Goal: Transaction & Acquisition: Purchase product/service

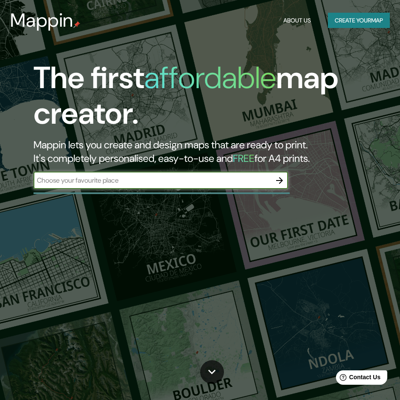
click at [203, 179] on input "text" at bounding box center [152, 181] width 237 height 10
type input "TEXCOCO"
click at [276, 182] on icon "button" at bounding box center [279, 181] width 10 height 10
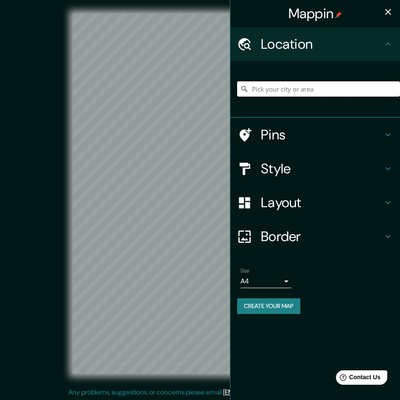
click at [293, 89] on input "Pick your city or area" at bounding box center [318, 88] width 163 height 15
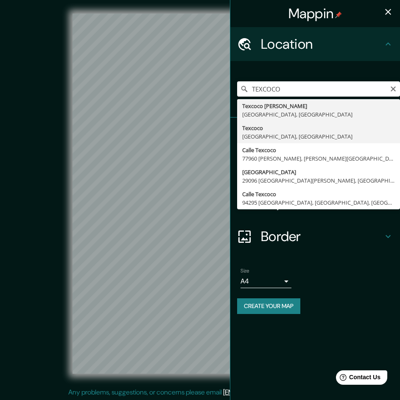
type input "Texcoco, [GEOGRAPHIC_DATA], [GEOGRAPHIC_DATA]"
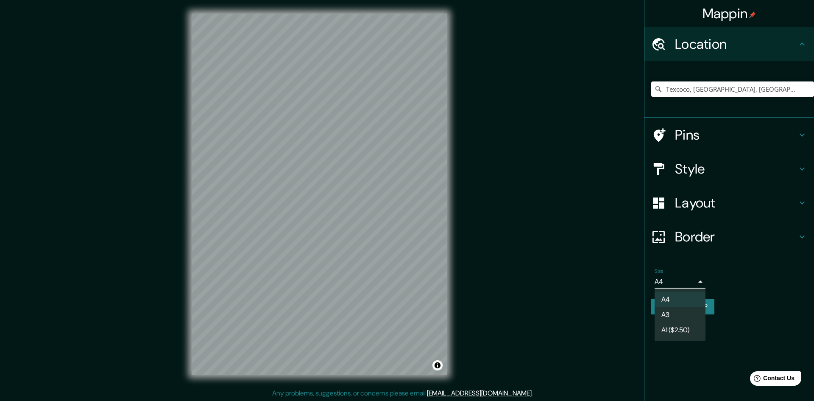
click at [406, 286] on body "Mappin Location [GEOGRAPHIC_DATA], [GEOGRAPHIC_DATA], [GEOGRAPHIC_DATA] Pins St…" at bounding box center [407, 200] width 814 height 401
click at [406, 313] on li "A3" at bounding box center [680, 314] width 51 height 15
type input "a4"
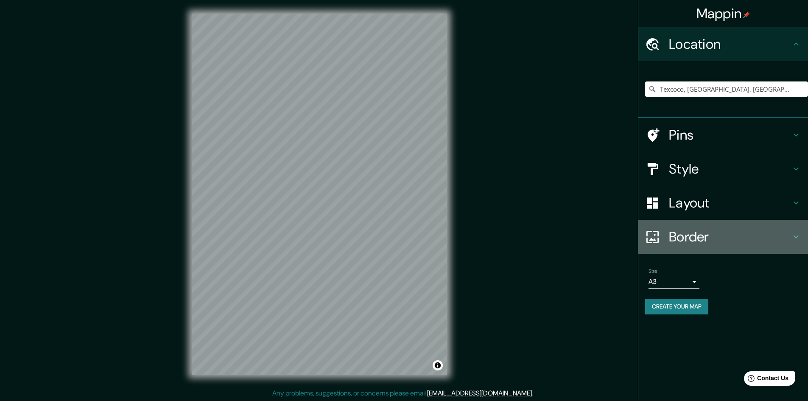
click at [406, 240] on h4 "Border" at bounding box center [730, 236] width 122 height 17
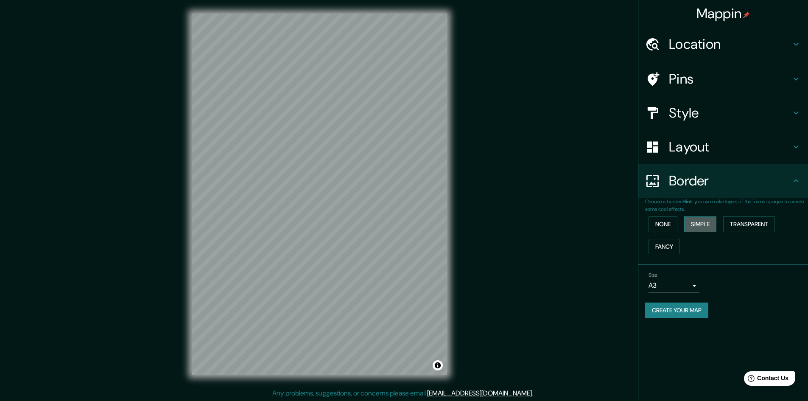
click at [406, 226] on button "Simple" at bounding box center [700, 224] width 32 height 16
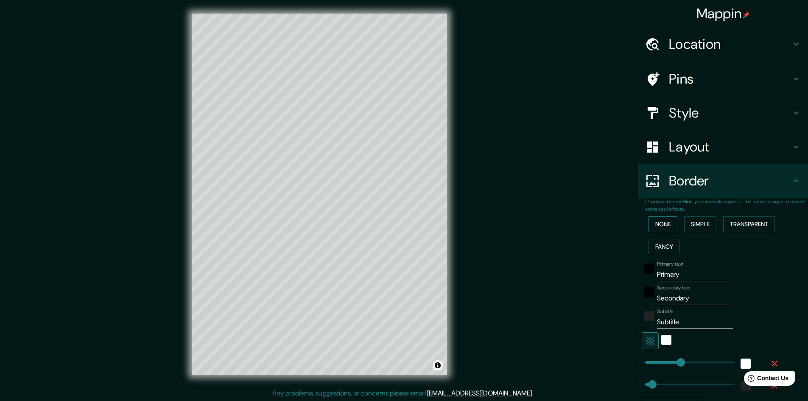
click at [406, 222] on button "None" at bounding box center [662, 224] width 29 height 16
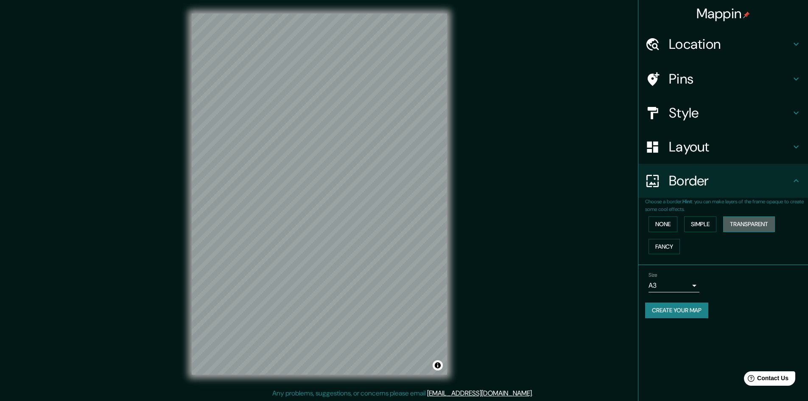
click at [406, 223] on button "Transparent" at bounding box center [749, 224] width 52 height 16
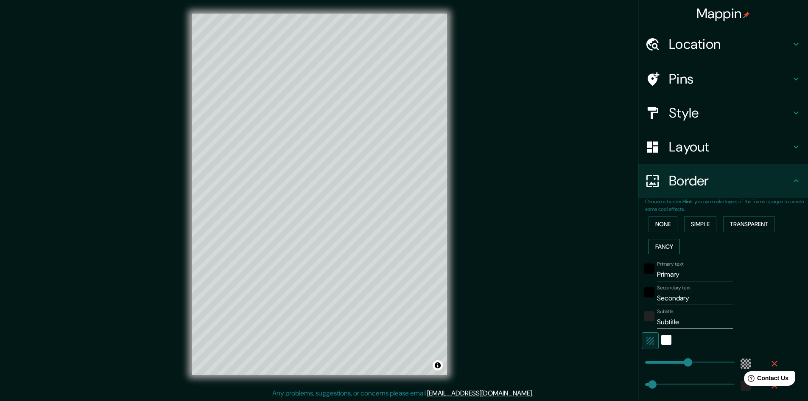
click at [406, 247] on button "Fancy" at bounding box center [663, 247] width 31 height 16
click at [406, 229] on button "None" at bounding box center [662, 224] width 29 height 16
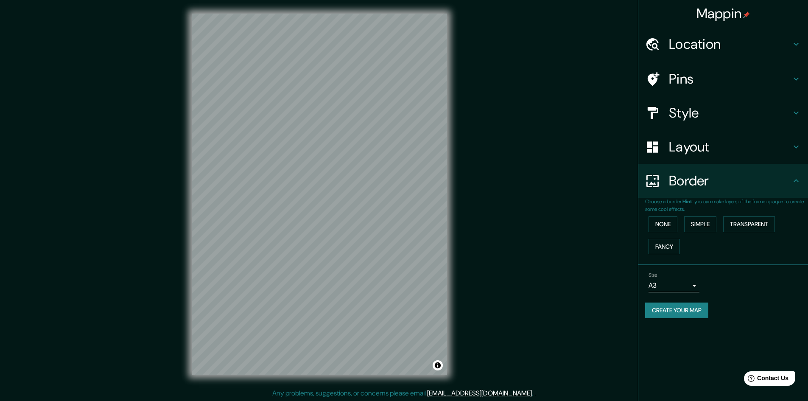
click at [406, 149] on h4 "Layout" at bounding box center [730, 146] width 122 height 17
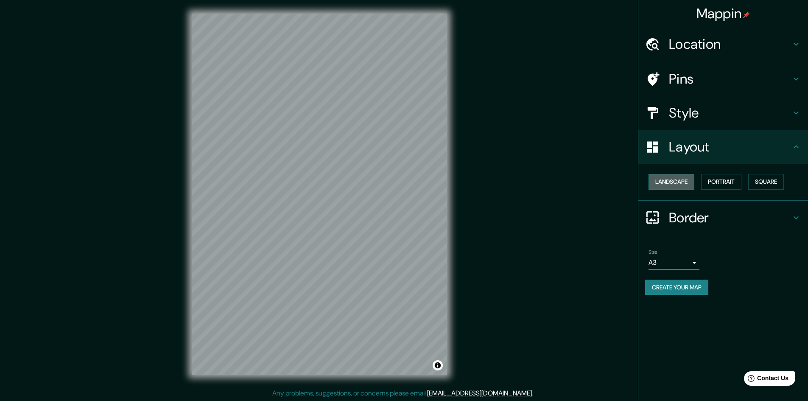
click at [406, 177] on button "Landscape" at bounding box center [671, 182] width 46 height 16
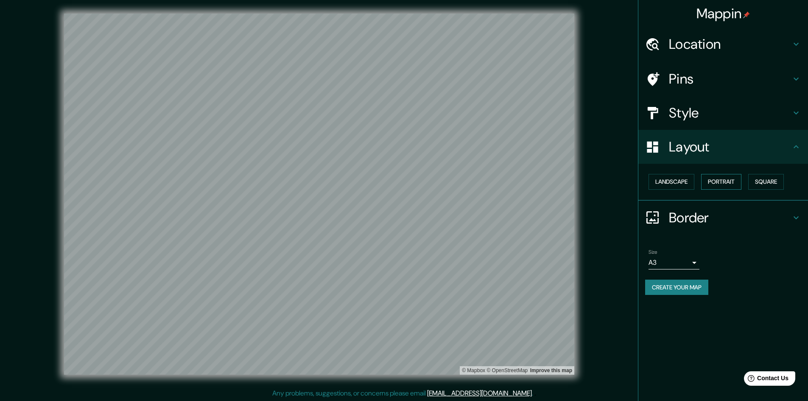
click at [406, 179] on button "Portrait" at bounding box center [721, 182] width 40 height 16
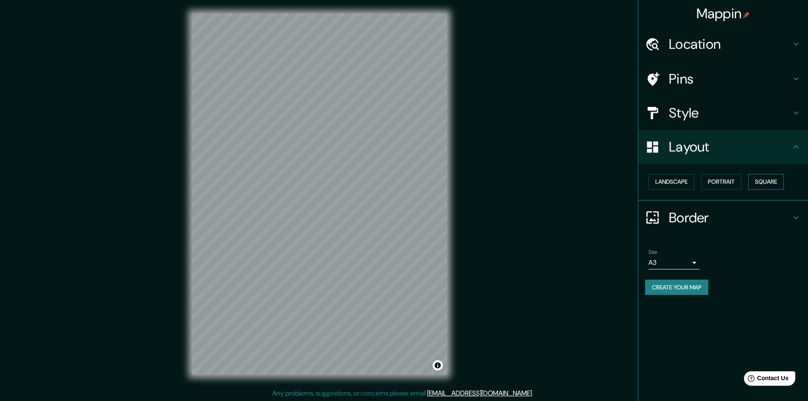
click at [406, 179] on div "Landscape [GEOGRAPHIC_DATA]" at bounding box center [726, 181] width 163 height 22
click at [406, 179] on button "Square" at bounding box center [766, 182] width 36 height 16
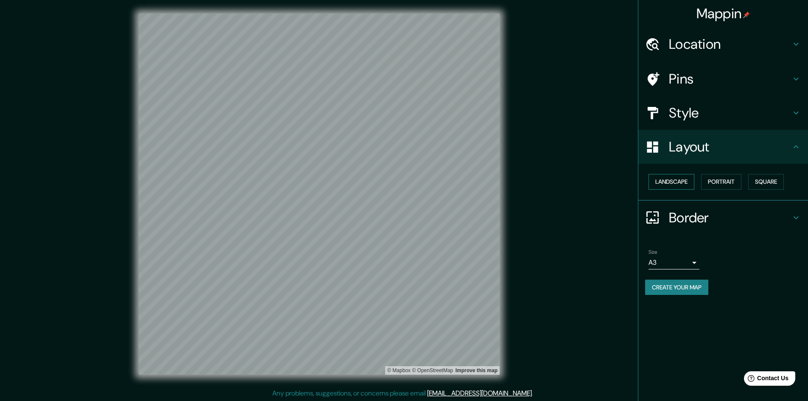
click at [406, 182] on button "Landscape" at bounding box center [671, 182] width 46 height 16
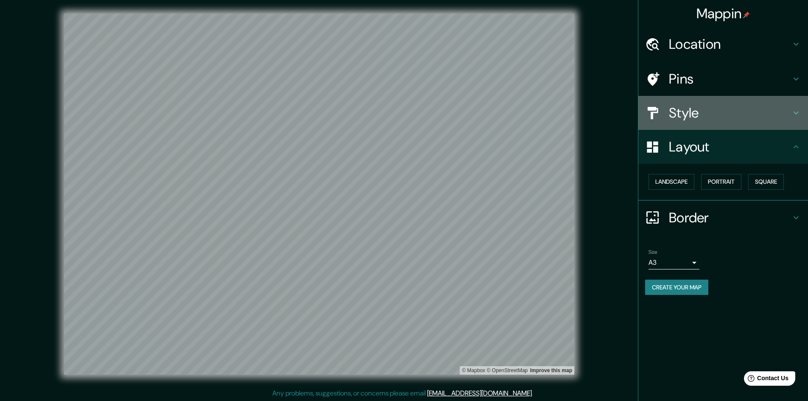
click at [406, 114] on h4 "Style" at bounding box center [730, 112] width 122 height 17
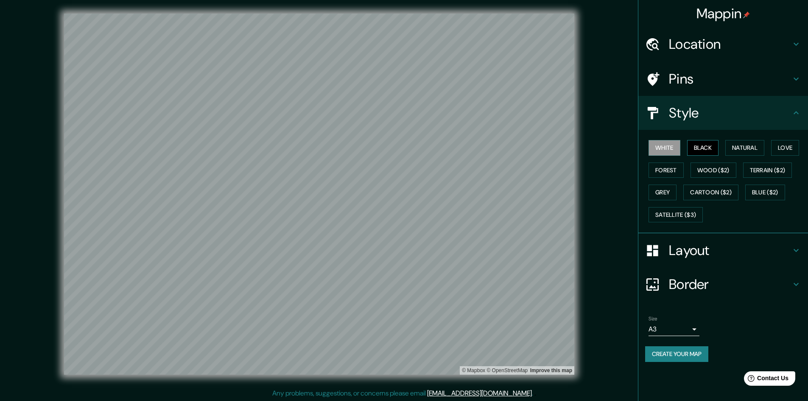
click at [406, 149] on button "Black" at bounding box center [703, 148] width 32 height 16
click at [406, 148] on button "Natural" at bounding box center [744, 148] width 39 height 16
click at [406, 145] on button "Love" at bounding box center [785, 148] width 28 height 16
click at [406, 168] on button "Forest" at bounding box center [665, 170] width 35 height 16
click at [406, 149] on button "Natural" at bounding box center [744, 148] width 39 height 16
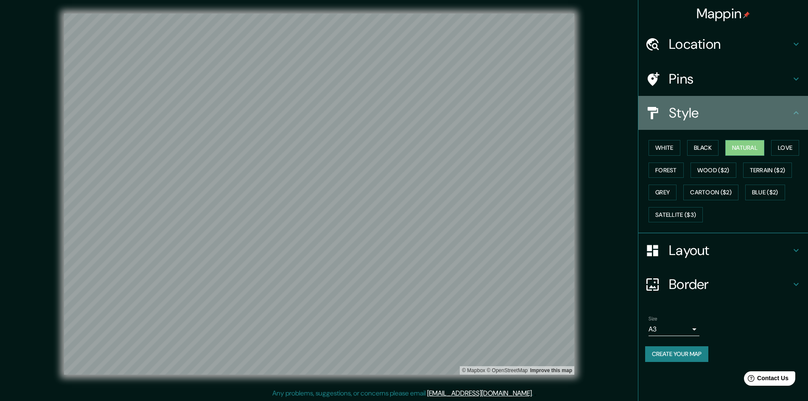
click at [406, 101] on div "Style" at bounding box center [723, 113] width 170 height 34
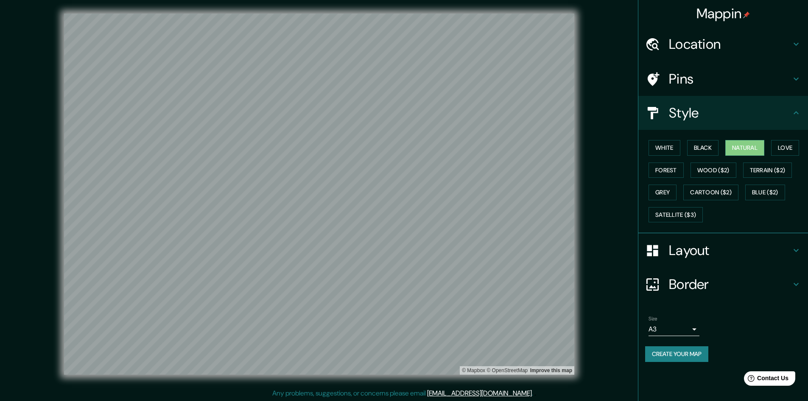
click at [406, 47] on h4 "Location" at bounding box center [730, 44] width 122 height 17
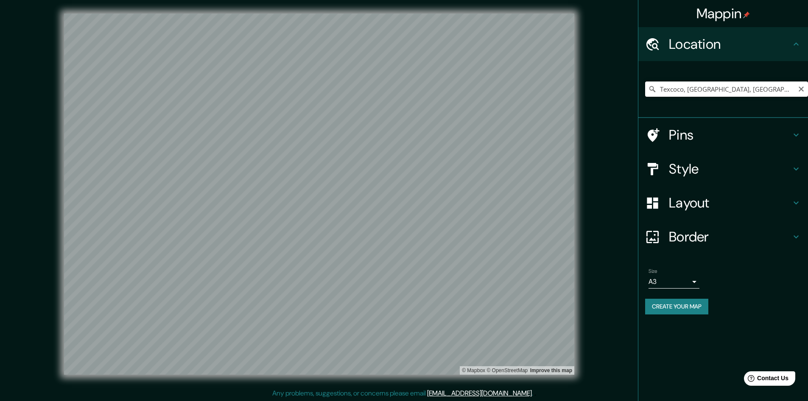
click at [406, 87] on input "Texcoco, [GEOGRAPHIC_DATA], [GEOGRAPHIC_DATA]" at bounding box center [726, 88] width 163 height 15
click at [406, 89] on input "Texcoco, [GEOGRAPHIC_DATA], [GEOGRAPHIC_DATA]" at bounding box center [726, 88] width 163 height 15
click at [406, 90] on icon "Clear" at bounding box center [801, 89] width 5 height 5
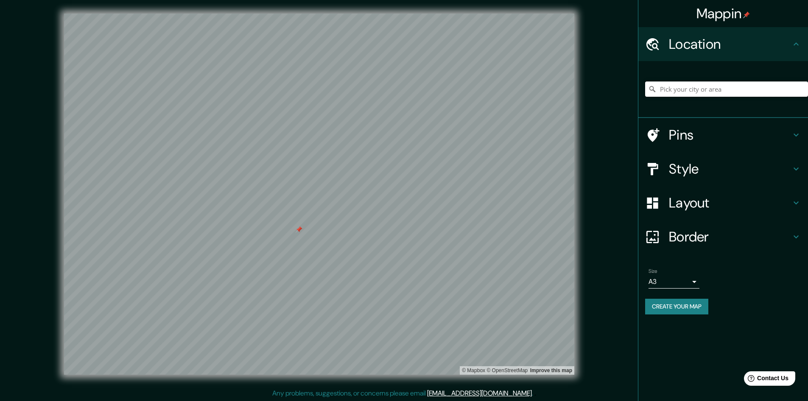
click at [406, 88] on input "Pick your city or area" at bounding box center [726, 88] width 163 height 15
click at [406, 92] on input "Texcoco [PERSON_NAME], [GEOGRAPHIC_DATA], [GEOGRAPHIC_DATA]" at bounding box center [726, 88] width 163 height 15
drag, startPoint x: 689, startPoint y: 90, endPoint x: 711, endPoint y: 91, distance: 21.6
click at [406, 91] on input "Texcoco [PERSON_NAME], [GEOGRAPHIC_DATA], [GEOGRAPHIC_DATA]" at bounding box center [726, 88] width 163 height 15
click at [406, 86] on input "Texcoco, [GEOGRAPHIC_DATA], [GEOGRAPHIC_DATA]" at bounding box center [726, 88] width 163 height 15
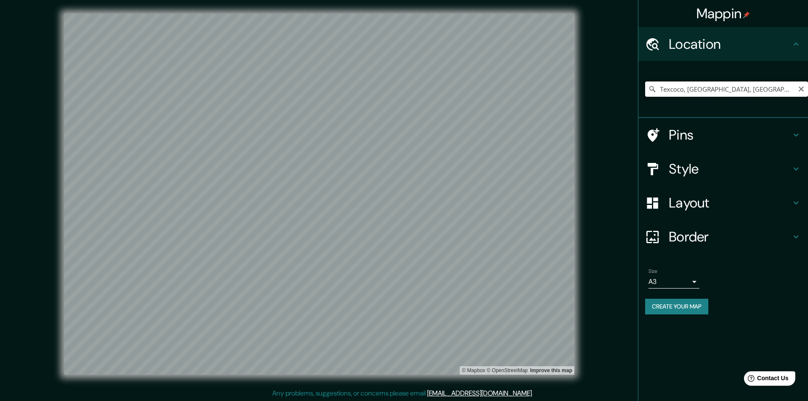
click at [406, 88] on input "Texcoco, [GEOGRAPHIC_DATA], [GEOGRAPHIC_DATA]" at bounding box center [726, 88] width 163 height 15
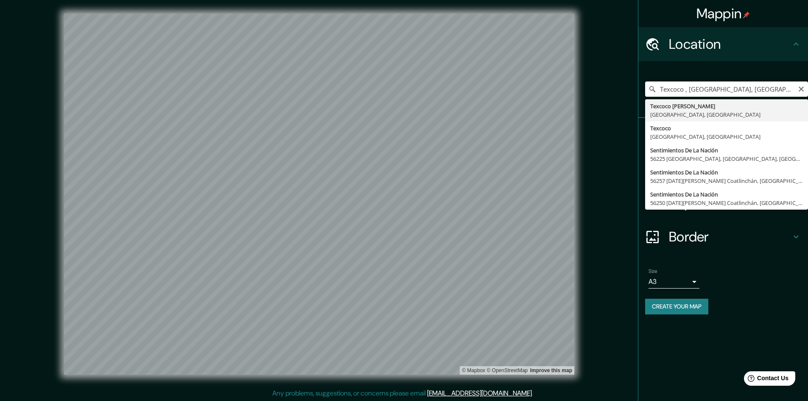
type input "Texcoco [PERSON_NAME], [GEOGRAPHIC_DATA], [GEOGRAPHIC_DATA]"
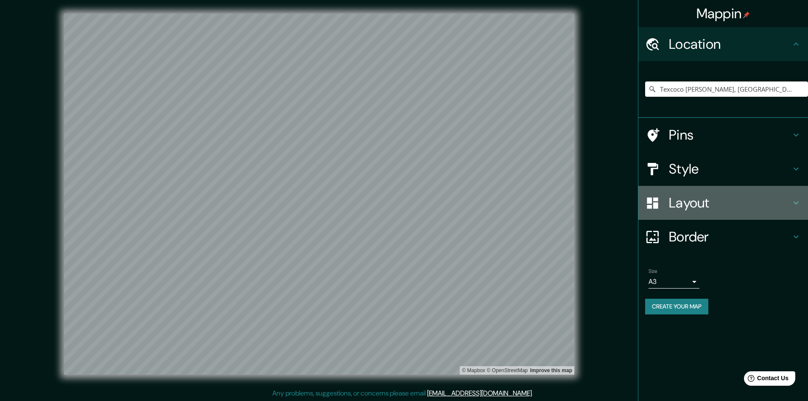
click at [406, 212] on div "Layout" at bounding box center [723, 203] width 170 height 34
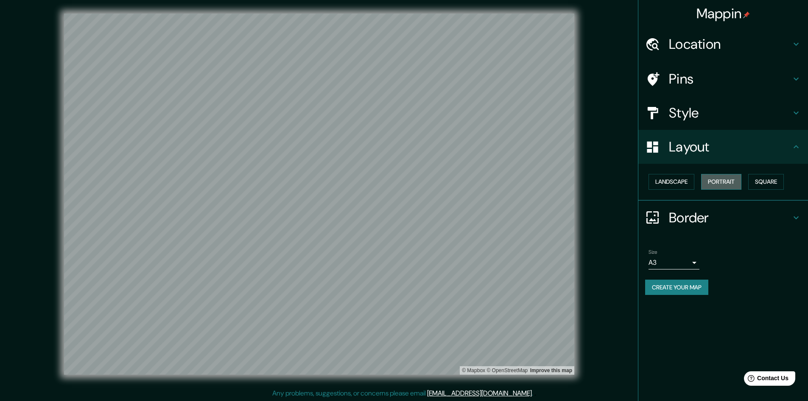
click at [406, 189] on button "Portrait" at bounding box center [721, 182] width 40 height 16
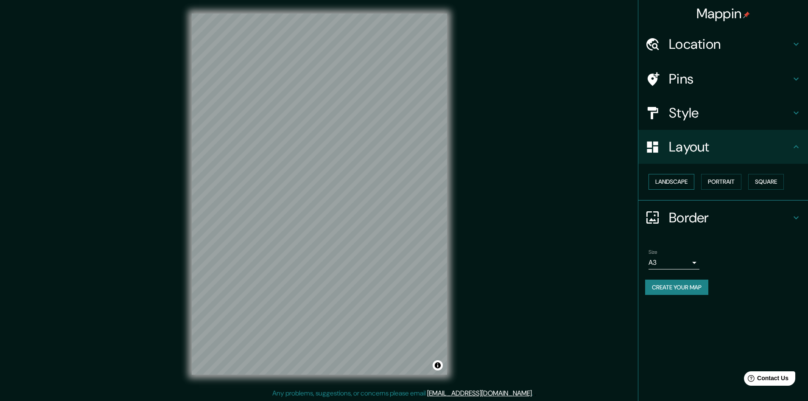
click at [406, 182] on button "Landscape" at bounding box center [671, 182] width 46 height 16
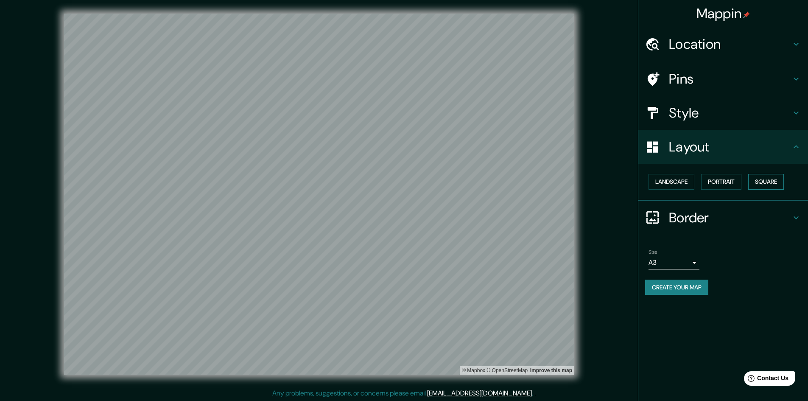
click at [406, 176] on button "Square" at bounding box center [766, 182] width 36 height 16
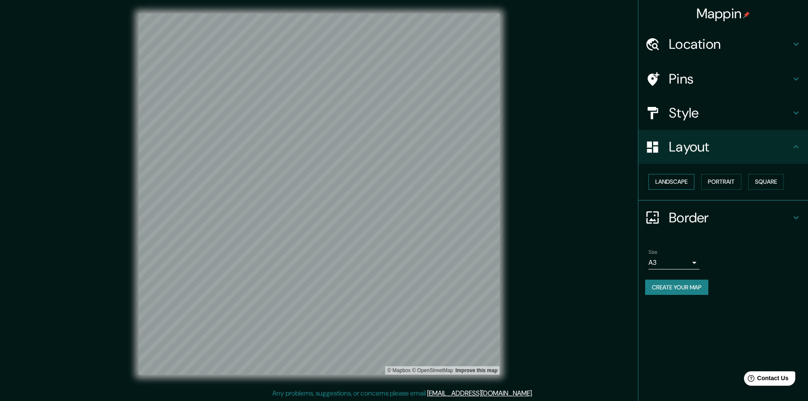
click at [406, 183] on button "Landscape" at bounding box center [671, 182] width 46 height 16
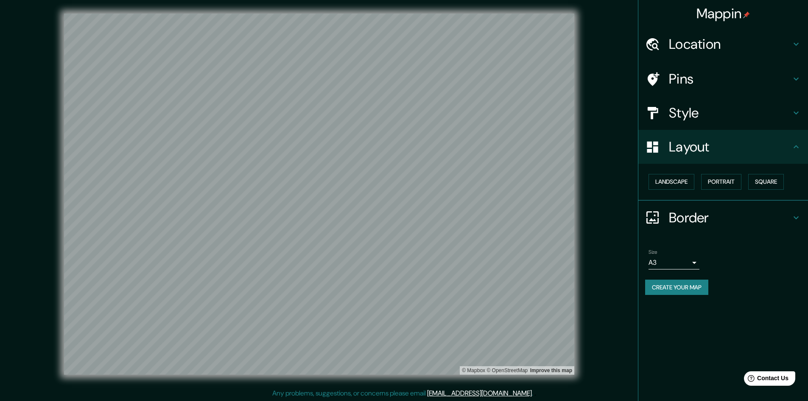
click at [406, 118] on h4 "Style" at bounding box center [730, 112] width 122 height 17
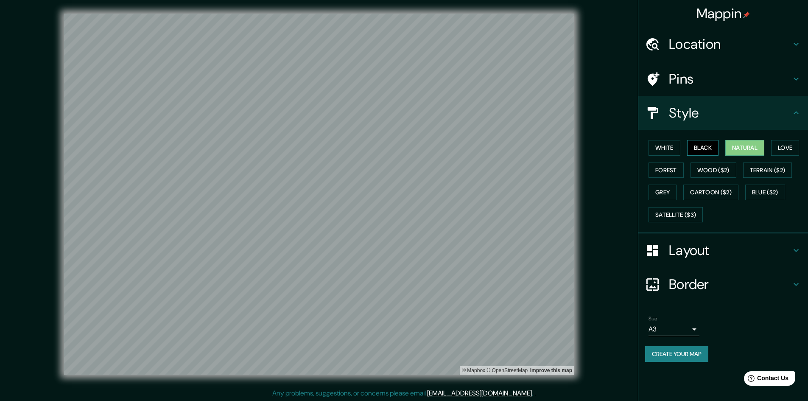
click at [406, 148] on button "Black" at bounding box center [703, 148] width 32 height 16
click at [406, 143] on button "Love" at bounding box center [785, 148] width 28 height 16
click at [406, 166] on button "Terrain ($2)" at bounding box center [767, 170] width 49 height 16
click at [406, 194] on button "Blue ($2)" at bounding box center [765, 192] width 40 height 16
click at [406, 191] on button "Cartoon ($2)" at bounding box center [710, 192] width 55 height 16
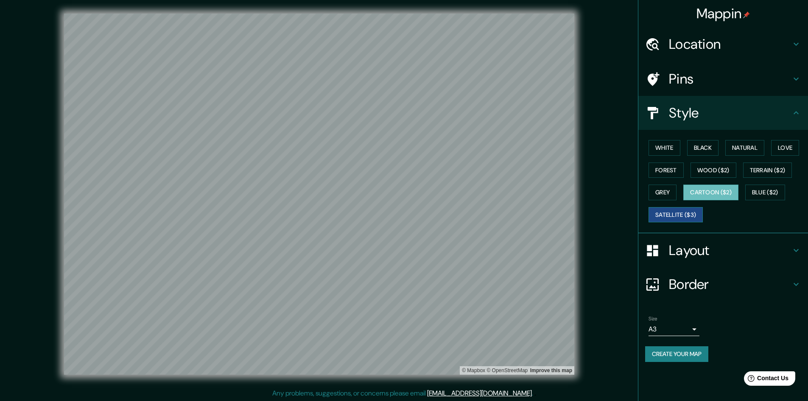
click at [406, 215] on button "Satellite ($3)" at bounding box center [675, 215] width 54 height 16
click at [406, 152] on button "White" at bounding box center [664, 148] width 32 height 16
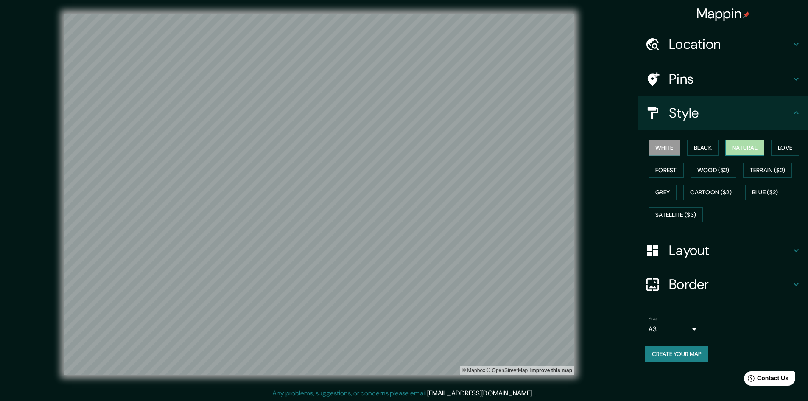
click at [406, 150] on button "Natural" at bounding box center [744, 148] width 39 height 16
click at [406, 350] on button "Create your map" at bounding box center [676, 354] width 63 height 16
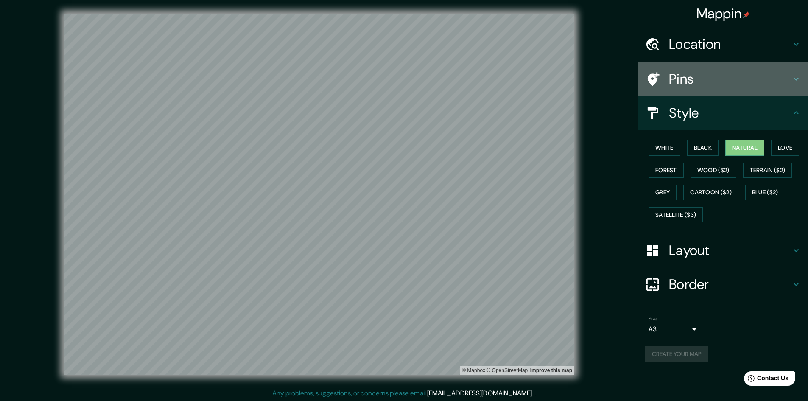
click at [406, 81] on h4 "Pins" at bounding box center [730, 78] width 122 height 17
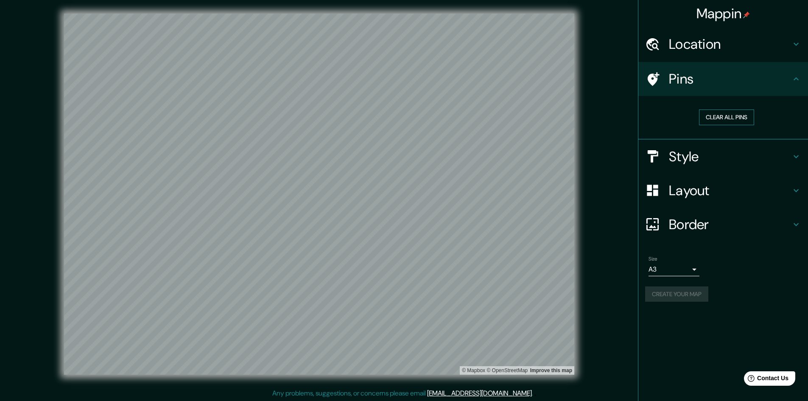
click at [406, 118] on button "Clear all pins" at bounding box center [726, 117] width 55 height 16
click at [393, 183] on div at bounding box center [391, 183] width 7 height 7
click at [406, 290] on button "Create your map" at bounding box center [676, 294] width 63 height 16
click at [406, 149] on h4 "Style" at bounding box center [730, 156] width 122 height 17
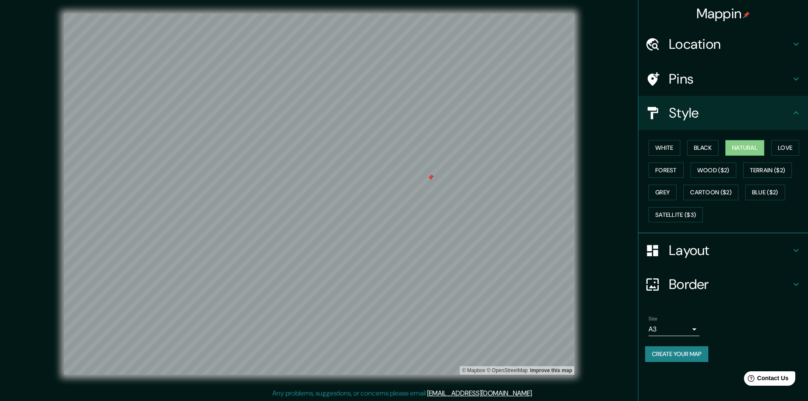
click at [406, 123] on div "Style" at bounding box center [723, 113] width 170 height 34
click at [406, 244] on h4 "Layout" at bounding box center [730, 250] width 122 height 17
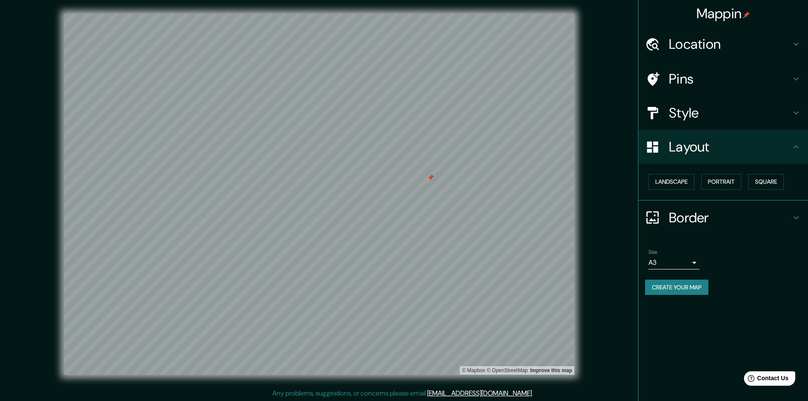
click at [406, 215] on h4 "Border" at bounding box center [730, 217] width 122 height 17
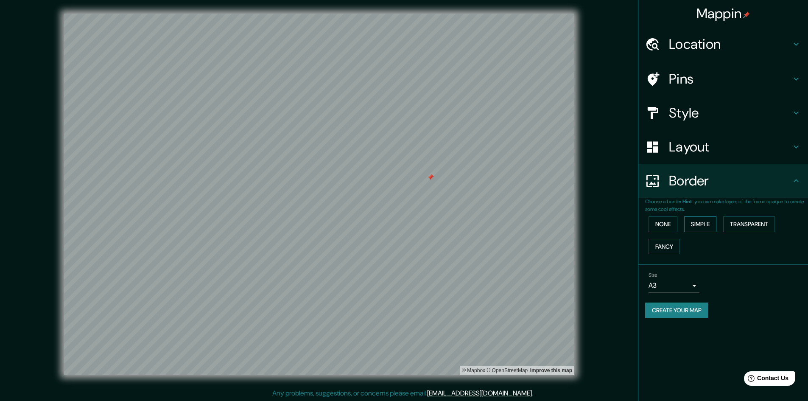
click at [406, 229] on button "Simple" at bounding box center [700, 224] width 32 height 16
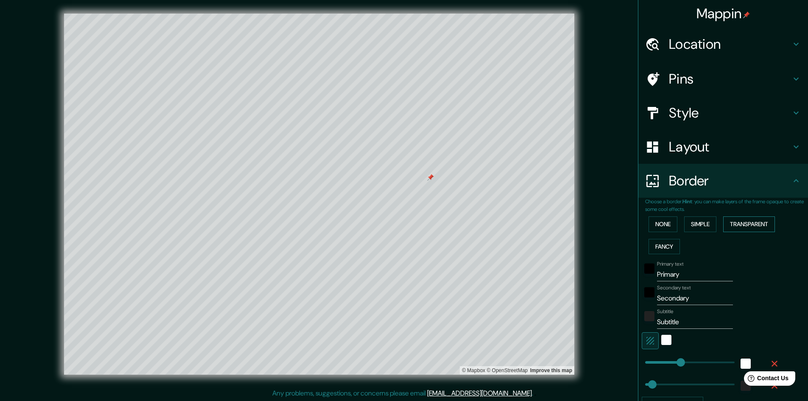
click at [406, 224] on button "Transparent" at bounding box center [749, 224] width 52 height 16
click at [406, 249] on button "Fancy" at bounding box center [663, 247] width 31 height 16
click at [406, 222] on button "None" at bounding box center [662, 224] width 29 height 16
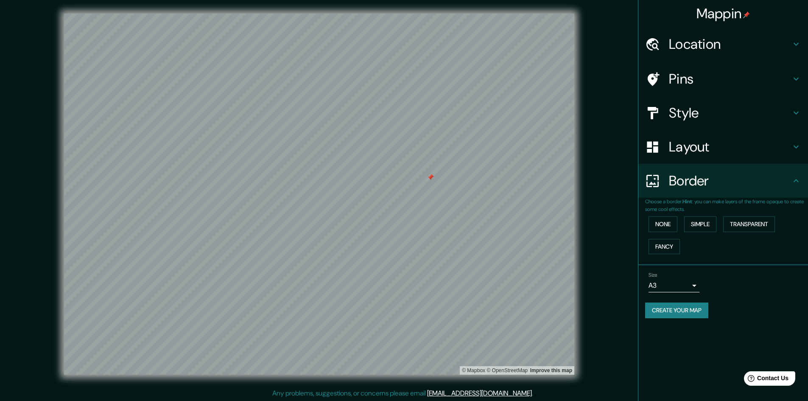
click at [406, 310] on button "Create your map" at bounding box center [676, 310] width 63 height 16
click at [406, 313] on button "Create your map" at bounding box center [676, 310] width 63 height 16
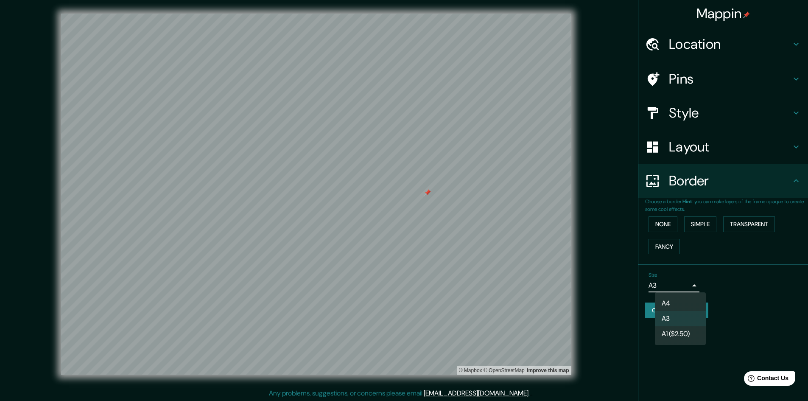
click at [406, 286] on body "Mappin Location [GEOGRAPHIC_DATA][PERSON_NAME], [GEOGRAPHIC_DATA], [GEOGRAPHIC_…" at bounding box center [404, 200] width 808 height 401
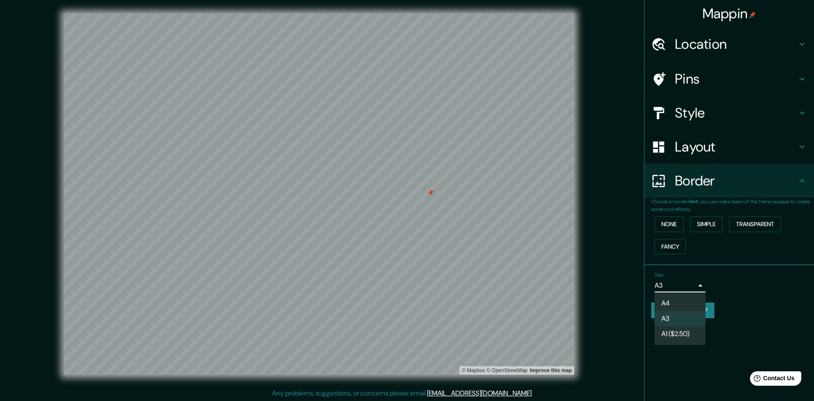
click at [406, 275] on div at bounding box center [407, 200] width 814 height 401
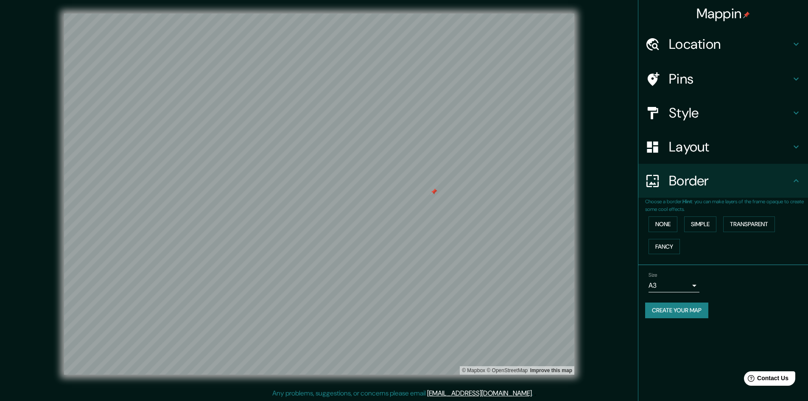
click at [406, 184] on h4 "Border" at bounding box center [730, 180] width 122 height 17
click at [406, 179] on h4 "Border" at bounding box center [730, 180] width 122 height 17
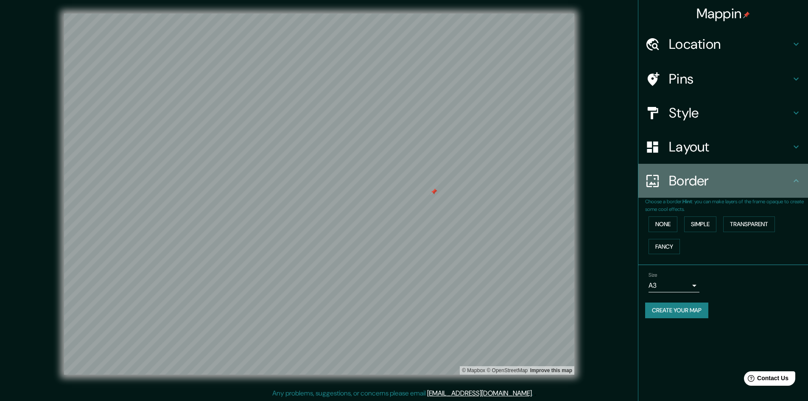
click at [406, 177] on icon at bounding box center [796, 181] width 10 height 10
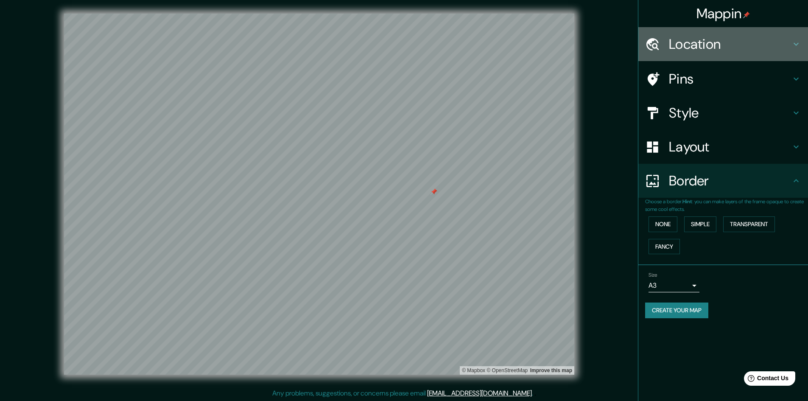
click at [406, 50] on h4 "Location" at bounding box center [730, 44] width 122 height 17
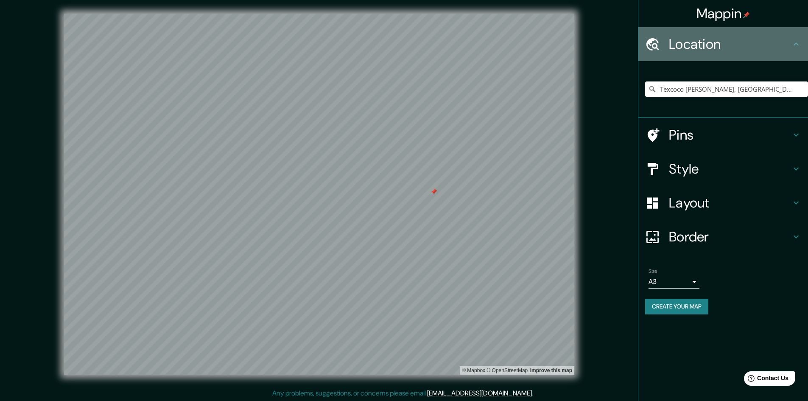
click at [406, 50] on h4 "Location" at bounding box center [730, 44] width 122 height 17
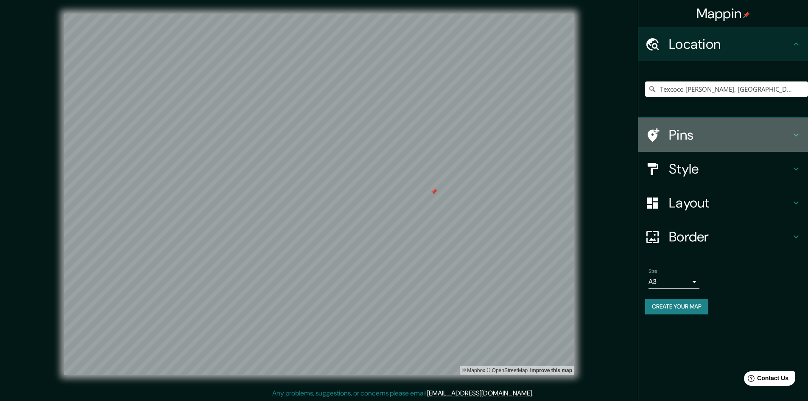
click at [406, 134] on h4 "Pins" at bounding box center [730, 134] width 122 height 17
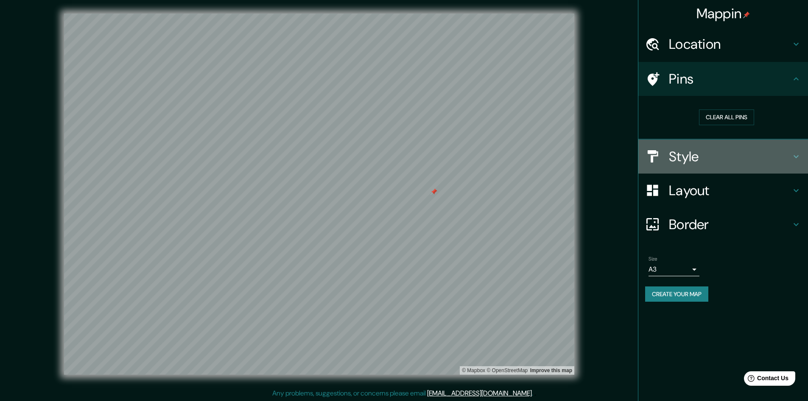
click at [406, 153] on h4 "Style" at bounding box center [730, 156] width 122 height 17
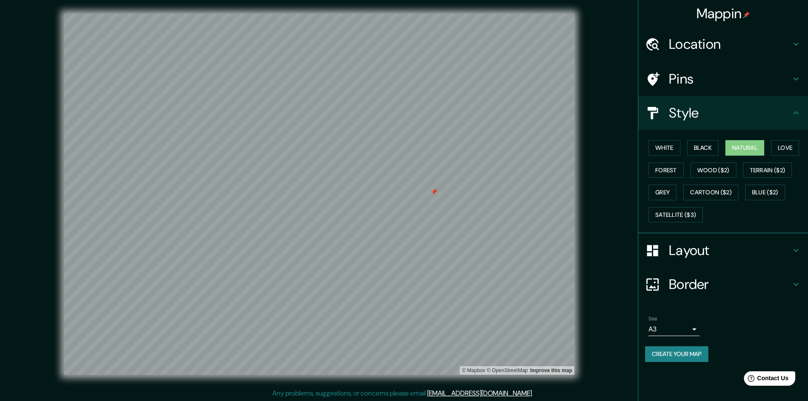
click at [406, 260] on div "Layout" at bounding box center [723, 250] width 170 height 34
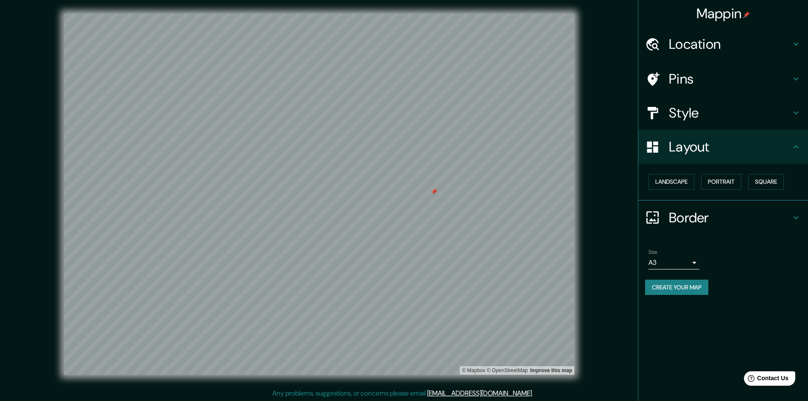
click at [406, 215] on h4 "Border" at bounding box center [730, 217] width 122 height 17
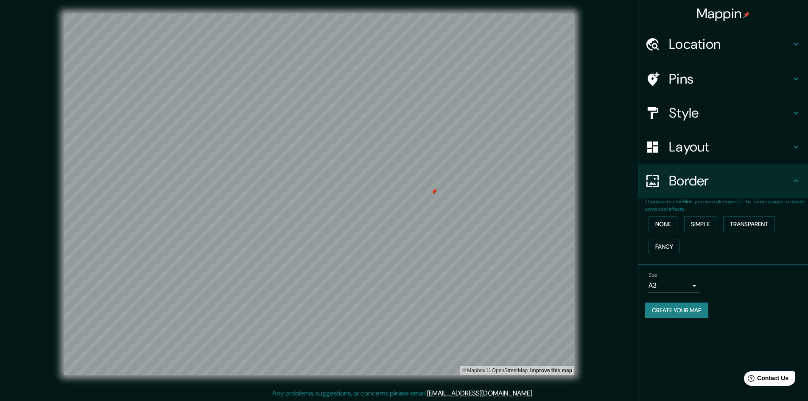
click at [406, 351] on div "Mappin Location [GEOGRAPHIC_DATA][PERSON_NAME], [GEOGRAPHIC_DATA], [GEOGRAPHIC_…" at bounding box center [723, 200] width 170 height 401
click at [406, 313] on button "Create your map" at bounding box center [676, 310] width 63 height 16
click at [406, 290] on div "Size A3 a4" at bounding box center [723, 281] width 156 height 27
click at [406, 167] on div at bounding box center [456, 165] width 7 height 7
click at [406, 167] on div at bounding box center [457, 165] width 7 height 7
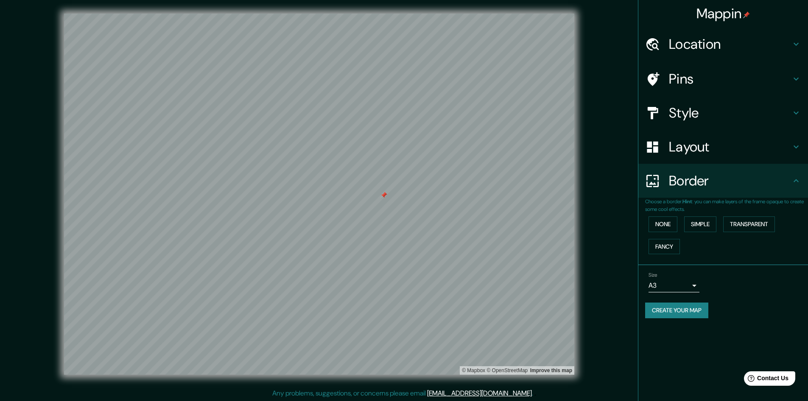
click at [406, 288] on body "Mappin Location [GEOGRAPHIC_DATA][PERSON_NAME], [GEOGRAPHIC_DATA], [GEOGRAPHIC_…" at bounding box center [404, 200] width 808 height 401
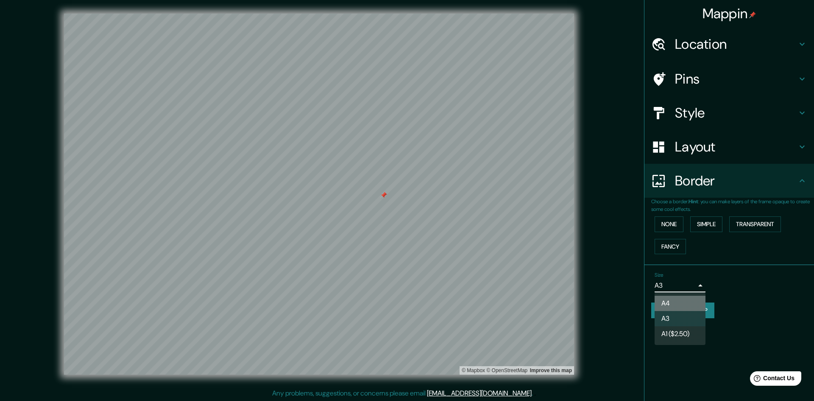
click at [406, 299] on li "A4" at bounding box center [680, 303] width 51 height 15
type input "single"
click at [406, 284] on body "Mappin Location [GEOGRAPHIC_DATA][PERSON_NAME], [GEOGRAPHIC_DATA], [GEOGRAPHIC_…" at bounding box center [407, 200] width 814 height 401
click at [406, 302] on li "A4" at bounding box center [680, 303] width 51 height 15
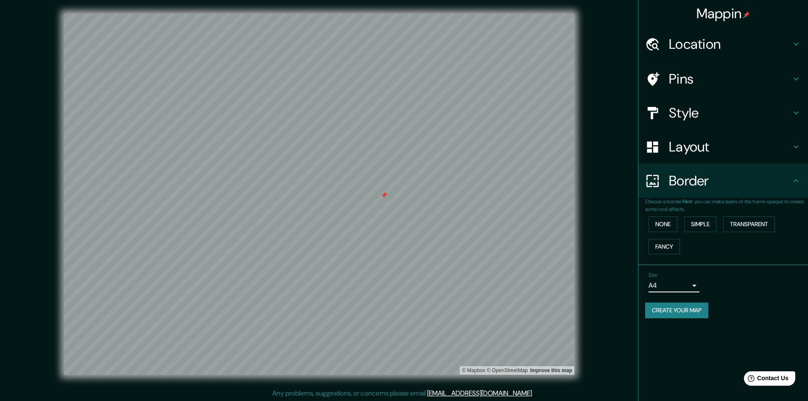
click at [406, 307] on button "Create your map" at bounding box center [676, 310] width 63 height 16
